Goal: Transaction & Acquisition: Download file/media

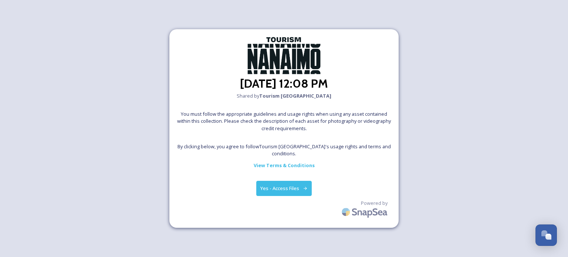
click at [282, 186] on button "Yes - Access Files" at bounding box center [283, 188] width 55 height 15
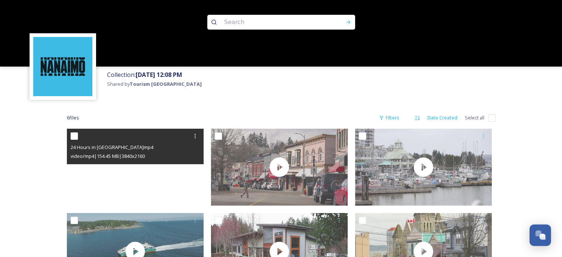
click at [135, 173] on video "24 Hours in Nanaimo.mp4" at bounding box center [135, 167] width 137 height 77
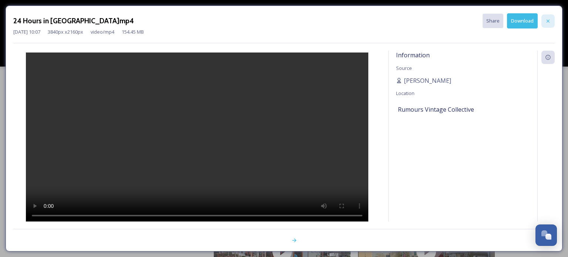
click at [550, 16] on div at bounding box center [547, 20] width 13 height 13
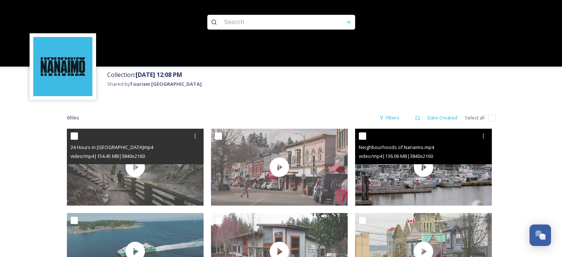
scroll to position [75, 0]
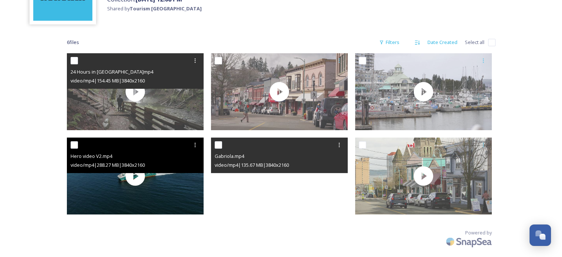
click at [129, 172] on div "Hero video V2.mp4 video/mp4 | 288.27 MB | 3840 x 2160" at bounding box center [135, 154] width 137 height 35
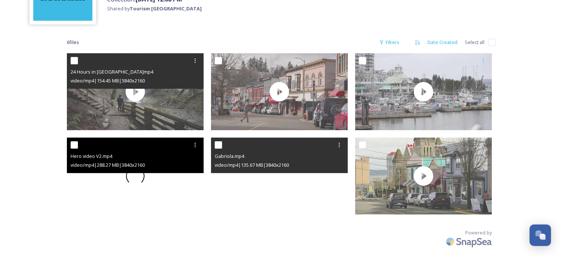
click at [133, 176] on span at bounding box center [135, 176] width 18 height 18
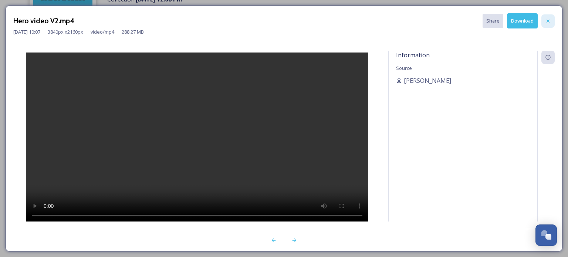
click at [548, 18] on icon at bounding box center [548, 21] width 6 height 6
